Goal: Task Accomplishment & Management: Manage account settings

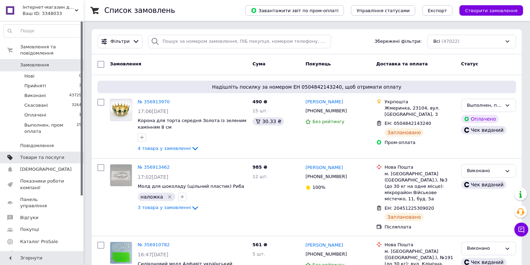
click at [71, 154] on span at bounding box center [73, 157] width 19 height 6
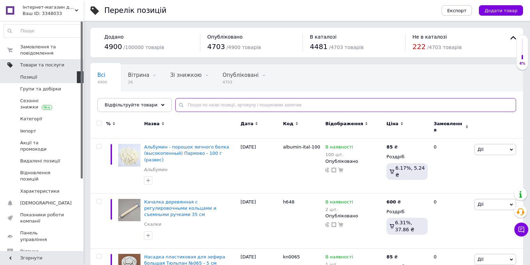
click at [226, 106] on input "text" at bounding box center [345, 105] width 341 height 14
paste input "9968"
type input "9968"
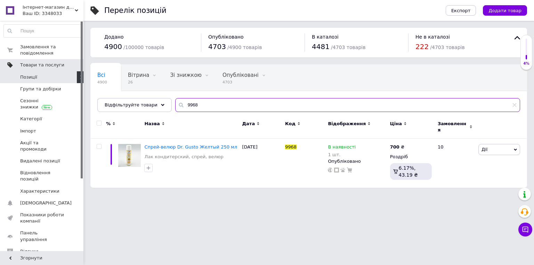
drag, startPoint x: 202, startPoint y: 109, endPoint x: 170, endPoint y: 114, distance: 33.1
click at [171, 112] on div "Всі 4900 Вітрина 26 Видалити Редагувати Зі знижкою 0 Видалити Редагувати Опублі…" at bounding box center [308, 88] width 437 height 48
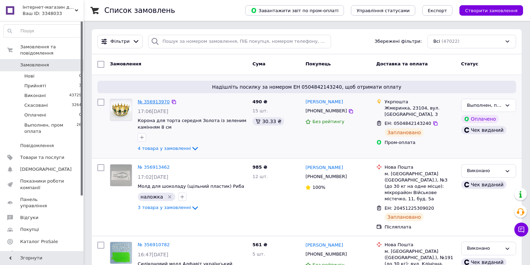
click at [156, 100] on link "№ 356913970" at bounding box center [154, 101] width 32 height 5
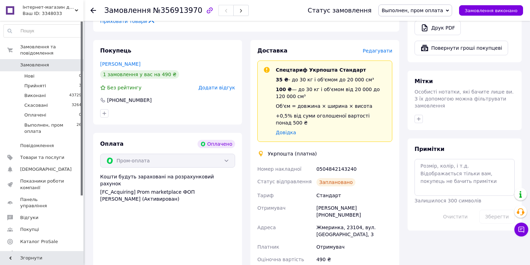
scroll to position [445, 0]
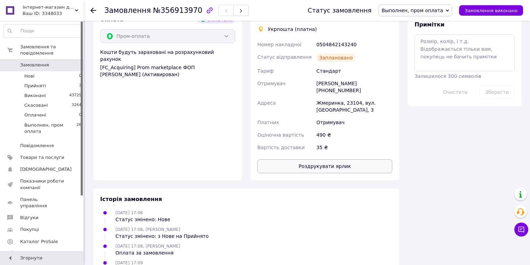
click at [356, 159] on button "Роздрукувати ярлик" at bounding box center [324, 166] width 135 height 14
